Goal: Task Accomplishment & Management: Manage account settings

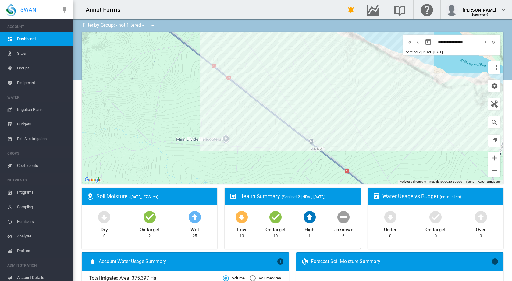
click at [28, 111] on span "Irrigation Plans" at bounding box center [42, 109] width 51 height 15
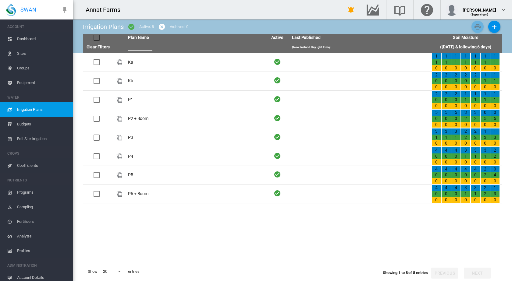
click at [47, 141] on span "Edit Site Irrigation" at bounding box center [42, 139] width 51 height 15
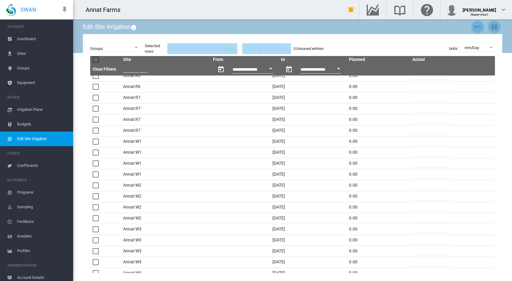
scroll to position [914, 0]
drag, startPoint x: 413, startPoint y: 164, endPoint x: 407, endPoint y: 166, distance: 6.2
click at [410, 166] on td "*" at bounding box center [433, 165] width 46 height 11
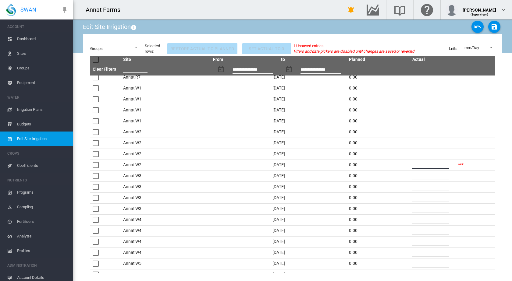
type input "*"
click at [493, 29] on md-icon "icon-content-save" at bounding box center [493, 26] width 7 height 7
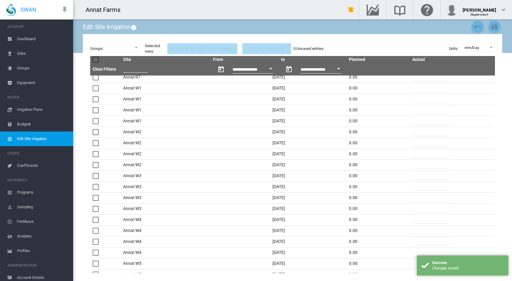
click at [28, 40] on span "Dashboard" at bounding box center [42, 39] width 51 height 15
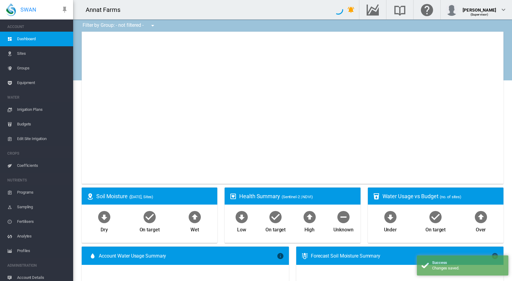
type input "**********"
